Goal: Information Seeking & Learning: Learn about a topic

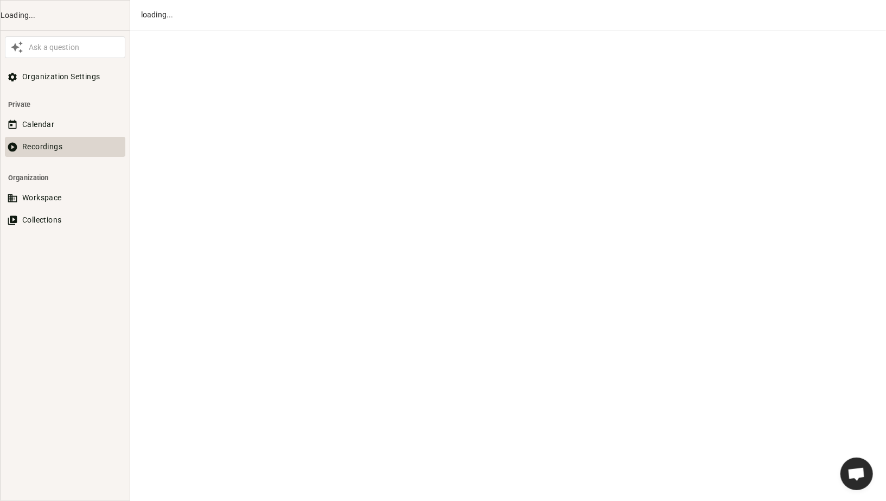
click at [47, 152] on button "Recordings" at bounding box center [65, 147] width 120 height 20
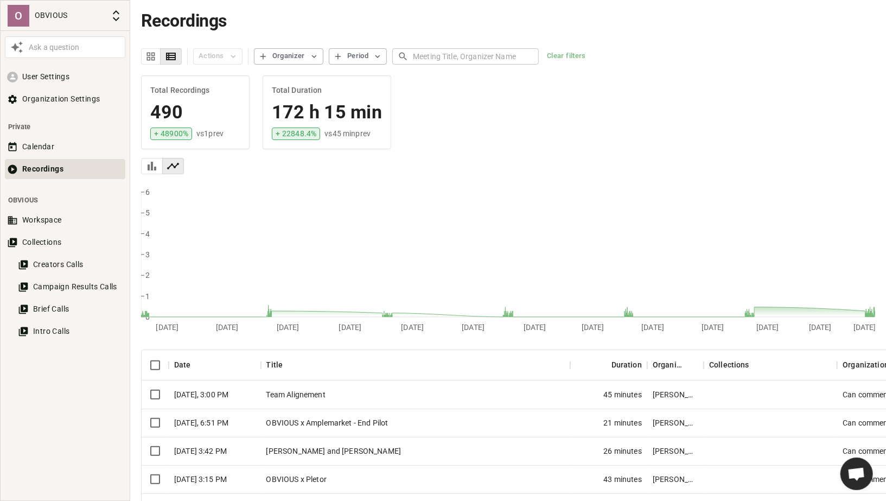
scroll to position [47, 0]
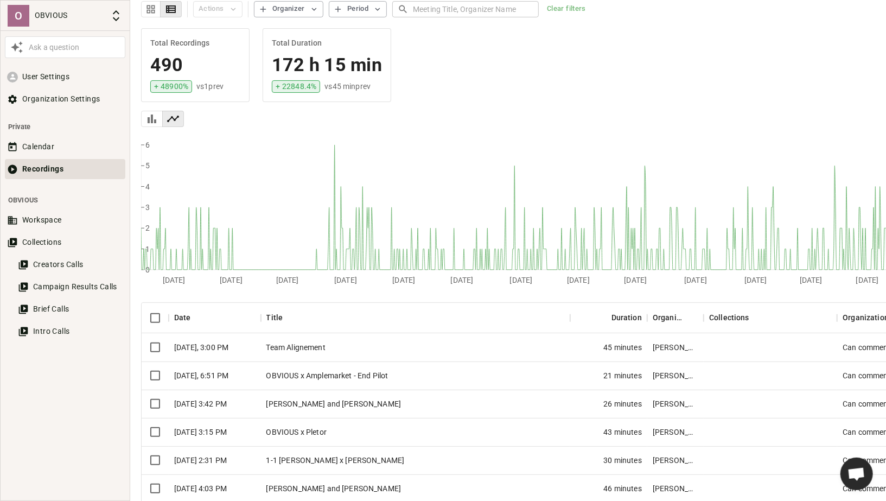
click at [352, 351] on div "Team Alignement" at bounding box center [415, 347] width 309 height 28
